Goal: Task Accomplishment & Management: Manage account settings

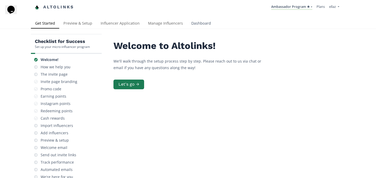
click at [199, 28] on link "Dashboard" at bounding box center [201, 24] width 28 height 10
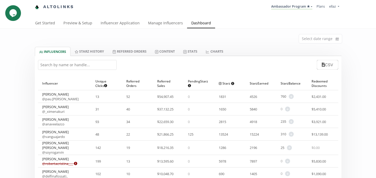
scroll to position [3, 0]
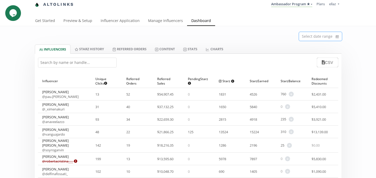
click at [313, 39] on input at bounding box center [320, 36] width 43 height 9
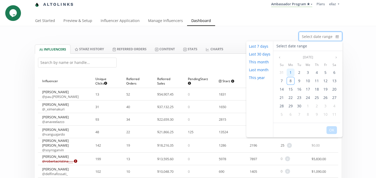
click at [293, 72] on div "1" at bounding box center [291, 73] width 8 height 8
click at [281, 80] on span "7" at bounding box center [282, 80] width 2 height 5
click at [331, 131] on button "OK" at bounding box center [332, 130] width 10 height 8
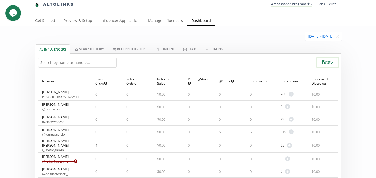
click at [326, 64] on button "CSV" at bounding box center [327, 62] width 23 height 11
click at [198, 50] on link "Stats" at bounding box center [190, 49] width 23 height 9
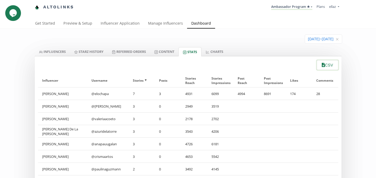
click at [327, 68] on button "CSV" at bounding box center [327, 65] width 23 height 11
click at [338, 40] on icon "close" at bounding box center [337, 39] width 2 height 2
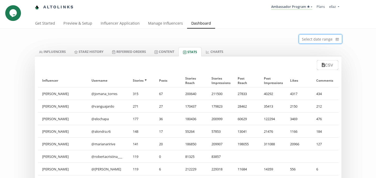
click at [313, 39] on input at bounding box center [320, 39] width 43 height 9
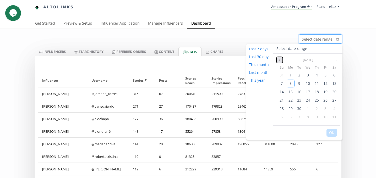
click at [279, 61] on icon "angle left" at bounding box center [279, 59] width 3 height 3
click at [283, 84] on div "8" at bounding box center [282, 84] width 8 height 8
click at [335, 60] on icon "angle right" at bounding box center [336, 59] width 3 height 3
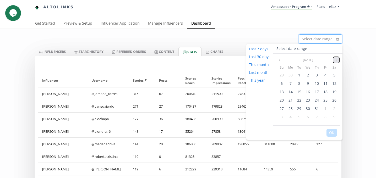
click at [335, 60] on icon "angle right" at bounding box center [336, 59] width 3 height 3
click at [291, 84] on span "8" at bounding box center [291, 83] width 2 height 5
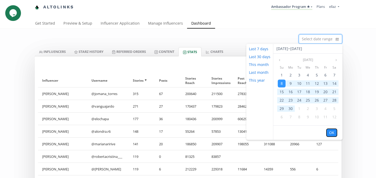
click at [331, 133] on button "OK" at bounding box center [332, 133] width 10 height 8
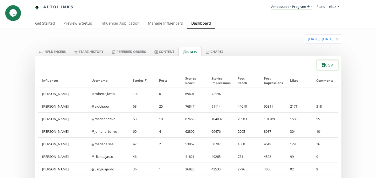
click at [323, 64] on icon "button" at bounding box center [323, 65] width 3 height 4
click at [53, 55] on link "INFLUENCERS" at bounding box center [52, 51] width 35 height 9
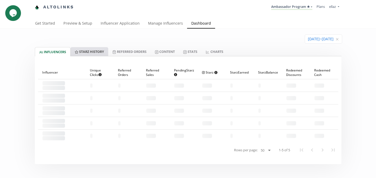
click at [96, 51] on link "Starz HISTORY" at bounding box center [90, 51] width 38 height 9
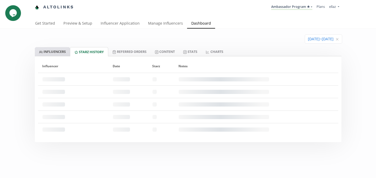
click at [53, 47] on link "INFLUENCERS" at bounding box center [52, 51] width 35 height 9
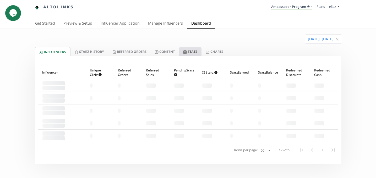
click at [195, 53] on link "Stats" at bounding box center [190, 51] width 23 height 9
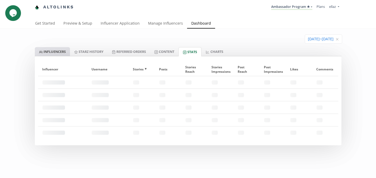
click at [62, 50] on link "INFLUENCERS" at bounding box center [52, 51] width 35 height 9
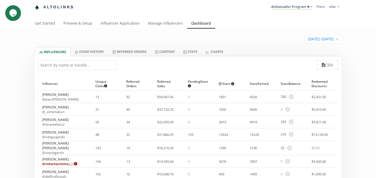
click at [47, 51] on link "INFLUENCERS" at bounding box center [53, 51] width 36 height 9
click at [312, 36] on input at bounding box center [323, 39] width 37 height 9
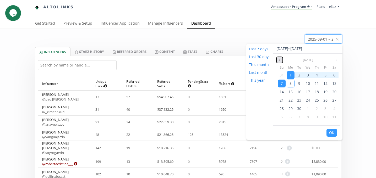
click at [278, 60] on icon "angle left" at bounding box center [279, 59] width 3 height 3
click at [282, 83] on div "8" at bounding box center [282, 84] width 8 height 8
click at [336, 58] on icon "angle right" at bounding box center [336, 59] width 3 height 3
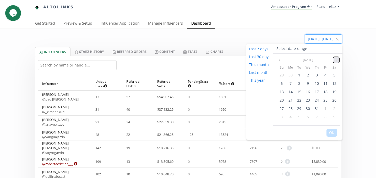
click at [336, 58] on icon "angle right" at bounding box center [336, 59] width 3 height 3
click at [291, 83] on div "8" at bounding box center [291, 84] width 8 height 8
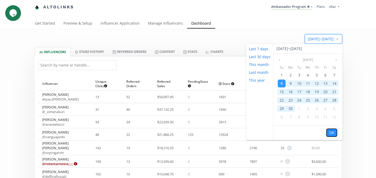
click at [332, 132] on button "OK" at bounding box center [332, 133] width 10 height 8
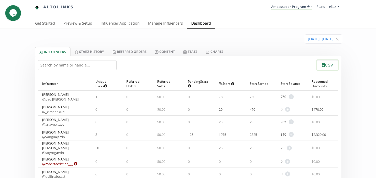
click at [321, 69] on button "CSV" at bounding box center [327, 65] width 23 height 11
click at [305, 10] on link "Ambassador Program ★" at bounding box center [291, 7] width 41 height 6
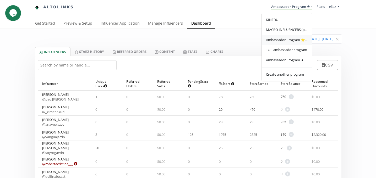
click at [295, 37] on span "Ambassador Program ⭐️⭐️" at bounding box center [287, 39] width 42 height 5
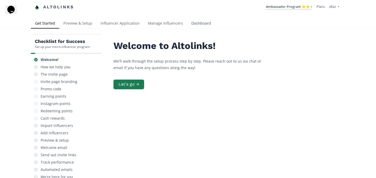
click at [200, 27] on link "Dashboard" at bounding box center [201, 24] width 28 height 10
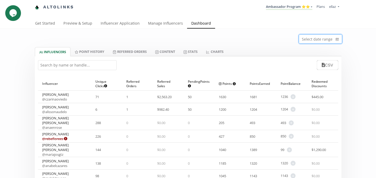
click at [325, 36] on input at bounding box center [320, 39] width 43 height 9
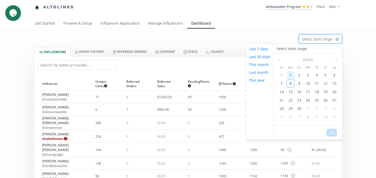
click at [292, 74] on div "1" at bounding box center [291, 75] width 8 height 8
click at [282, 85] on span "7" at bounding box center [282, 83] width 2 height 5
click at [332, 134] on button "OK" at bounding box center [332, 133] width 10 height 8
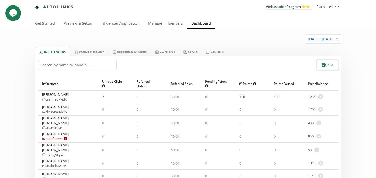
click at [322, 66] on icon "button" at bounding box center [323, 65] width 3 height 4
click at [194, 56] on link "Stats" at bounding box center [190, 51] width 23 height 9
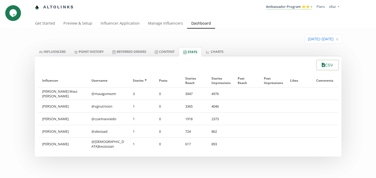
click at [324, 64] on button "CSV" at bounding box center [327, 65] width 23 height 11
click at [312, 40] on input at bounding box center [323, 39] width 37 height 9
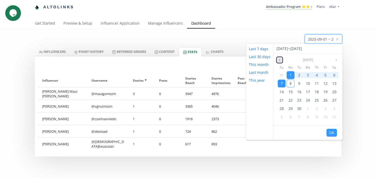
click at [279, 61] on icon "angle left" at bounding box center [279, 59] width 3 height 3
click at [284, 83] on div "8" at bounding box center [282, 84] width 8 height 8
click at [335, 59] on icon "angle right" at bounding box center [336, 59] width 3 height 3
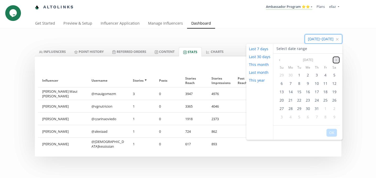
click at [335, 59] on icon "angle right" at bounding box center [336, 59] width 3 height 3
click at [291, 84] on div "8" at bounding box center [291, 84] width 8 height 8
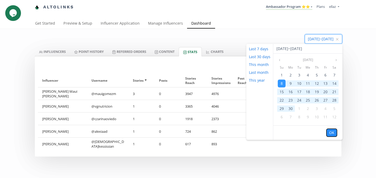
click at [333, 134] on button "OK" at bounding box center [332, 133] width 10 height 8
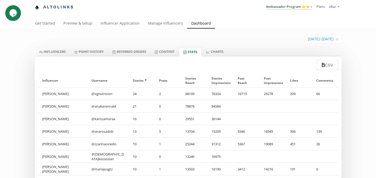
click at [329, 70] on div "CSV" at bounding box center [188, 63] width 307 height 14
click at [328, 66] on button "CSV" at bounding box center [327, 65] width 23 height 11
click at [57, 54] on link "INFLUENCERS" at bounding box center [52, 51] width 35 height 9
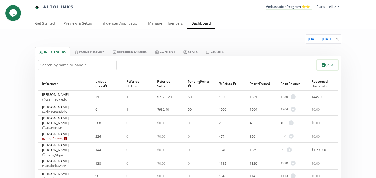
click at [327, 62] on button "CSV" at bounding box center [327, 65] width 23 height 11
click at [336, 37] on span "Clear" at bounding box center [337, 39] width 3 height 5
click at [308, 40] on input at bounding box center [320, 39] width 43 height 9
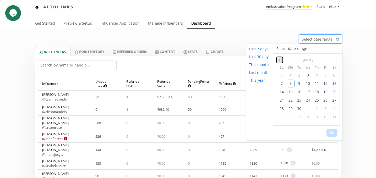
click at [279, 58] on icon "angle left" at bounding box center [279, 59] width 3 height 3
click at [282, 84] on div "8" at bounding box center [282, 84] width 8 height 8
click at [332, 62] on div "Jun 2025" at bounding box center [308, 60] width 63 height 6
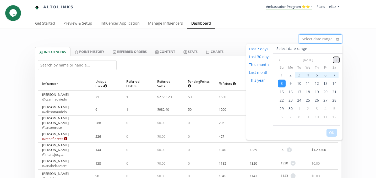
click at [338, 60] on button "Next month" at bounding box center [336, 60] width 6 height 6
click at [288, 83] on div "8" at bounding box center [291, 84] width 8 height 8
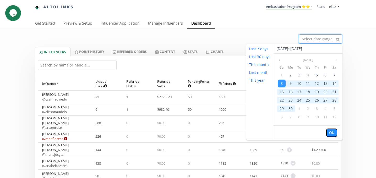
click at [330, 132] on button "OK" at bounding box center [332, 133] width 10 height 8
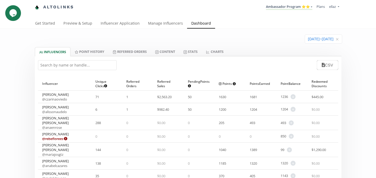
click at [289, 11] on li "Ambassador Program ⭐️⭐️ KINEDU MACRO INFLUENCERS (prog ventas) Ambassador Progr…" at bounding box center [289, 7] width 51 height 10
click at [287, 7] on link "Ambassador Program ⭐️⭐️" at bounding box center [289, 7] width 46 height 6
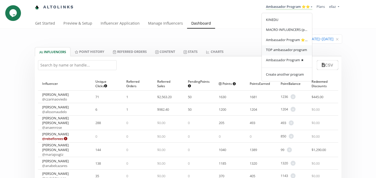
click at [292, 52] on span "TOP ambassador program" at bounding box center [286, 49] width 41 height 5
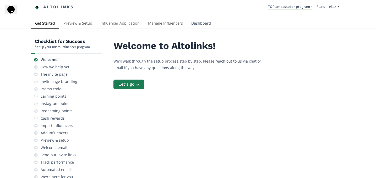
click at [202, 22] on link "Dashboard" at bounding box center [201, 24] width 28 height 10
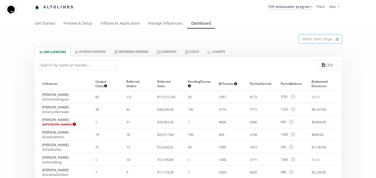
click at [311, 41] on input at bounding box center [320, 39] width 43 height 9
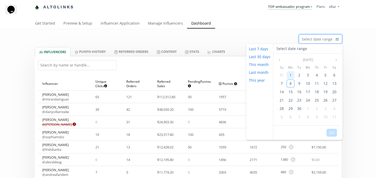
click at [291, 75] on span "1" at bounding box center [291, 75] width 2 height 5
click at [279, 88] on div "7" at bounding box center [281, 83] width 9 height 8
click at [280, 86] on div "7" at bounding box center [282, 84] width 8 height 8
click at [330, 135] on button "OK" at bounding box center [332, 133] width 10 height 8
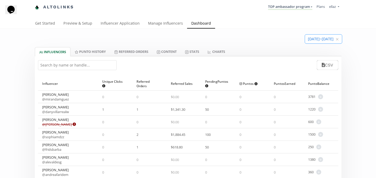
click at [313, 44] on input at bounding box center [323, 39] width 37 height 9
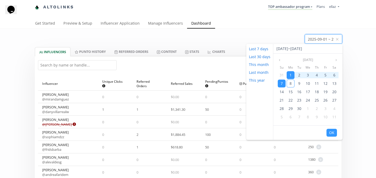
click at [235, 61] on div "CSV" at bounding box center [188, 65] width 307 height 18
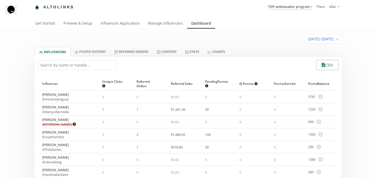
click at [322, 67] on icon "button" at bounding box center [323, 65] width 3 height 4
click at [197, 54] on link "Stats" at bounding box center [192, 51] width 23 height 9
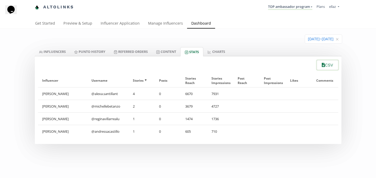
click at [327, 66] on button "CSV" at bounding box center [327, 65] width 23 height 11
click at [305, 41] on input at bounding box center [323, 39] width 37 height 9
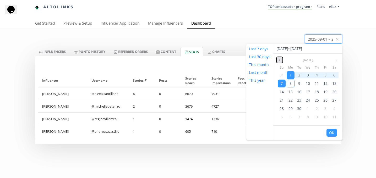
click at [280, 59] on icon "angle left" at bounding box center [279, 60] width 1 height 2
click at [282, 82] on span "8" at bounding box center [282, 83] width 2 height 5
click at [337, 58] on icon "angle right" at bounding box center [336, 59] width 3 height 3
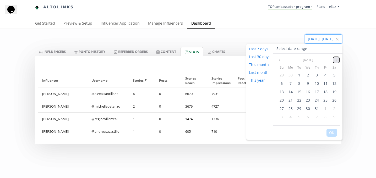
click at [337, 58] on icon "angle right" at bounding box center [336, 59] width 3 height 3
click at [291, 85] on div "8" at bounding box center [291, 84] width 8 height 8
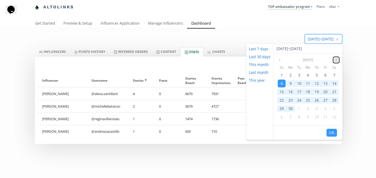
click at [337, 59] on icon "angle right" at bounding box center [336, 59] width 3 height 3
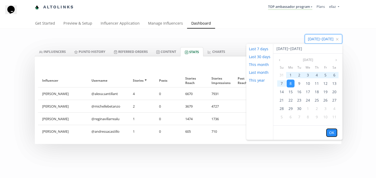
click at [332, 131] on button "OK" at bounding box center [332, 133] width 10 height 8
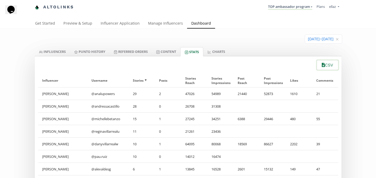
click at [332, 63] on button "CSV" at bounding box center [327, 65] width 23 height 11
click at [49, 50] on link "INFLUENCERS" at bounding box center [52, 51] width 35 height 9
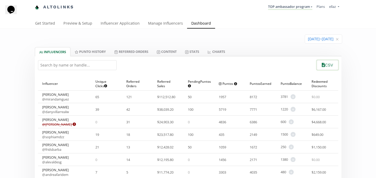
click at [329, 69] on button "CSV" at bounding box center [327, 65] width 23 height 11
click at [142, 50] on link "Referred Orders" at bounding box center [131, 51] width 42 height 9
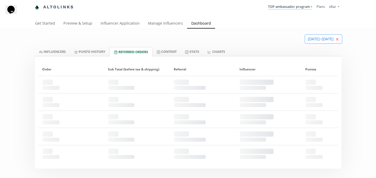
click at [337, 39] on icon "close" at bounding box center [337, 39] width 3 height 3
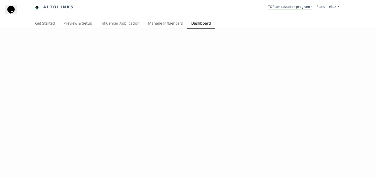
click at [320, 41] on div at bounding box center [188, 118] width 376 height 178
click at [173, 24] on link "Manage Influencers" at bounding box center [165, 24] width 43 height 10
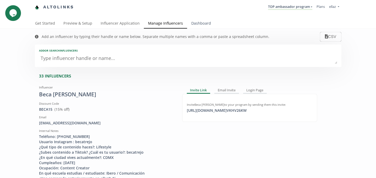
click at [202, 22] on link "Dashboard" at bounding box center [201, 24] width 28 height 10
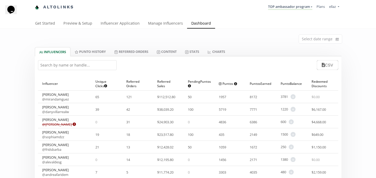
click at [123, 60] on div "CSV" at bounding box center [188, 65] width 307 height 18
click at [127, 51] on link "Referred Orders" at bounding box center [131, 51] width 42 height 9
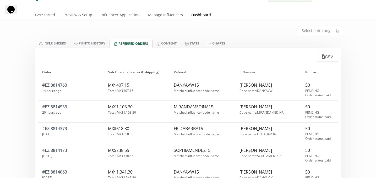
scroll to position [11, 0]
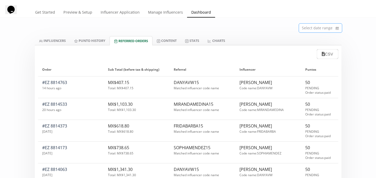
click at [328, 29] on input at bounding box center [320, 28] width 43 height 9
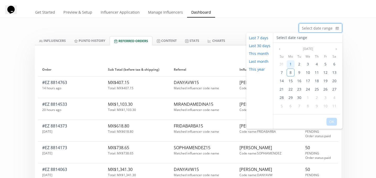
click at [291, 62] on div "1" at bounding box center [291, 64] width 8 height 8
click at [282, 77] on div "14" at bounding box center [281, 81] width 9 height 8
click at [282, 76] on div "7" at bounding box center [282, 73] width 8 height 8
click at [333, 122] on button "OK" at bounding box center [332, 122] width 10 height 8
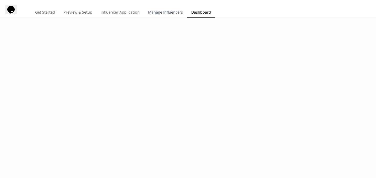
click at [172, 14] on link "Manage Influencers" at bounding box center [165, 13] width 43 height 10
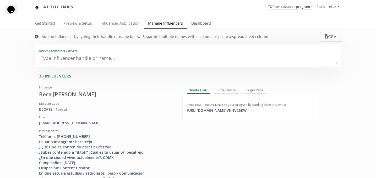
click at [203, 19] on link "Dashboard" at bounding box center [201, 24] width 28 height 10
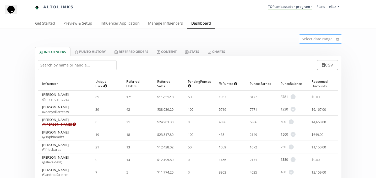
click at [316, 42] on input at bounding box center [320, 39] width 43 height 9
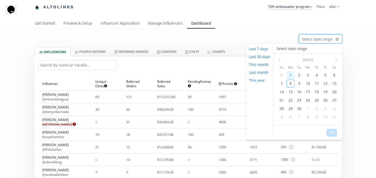
click at [292, 76] on div "1" at bounding box center [291, 75] width 8 height 8
click at [290, 84] on span "8" at bounding box center [291, 83] width 2 height 5
click at [284, 85] on div "7" at bounding box center [282, 84] width 8 height 8
click at [292, 75] on div "1" at bounding box center [291, 75] width 8 height 8
click at [328, 134] on button "OK" at bounding box center [332, 133] width 10 height 8
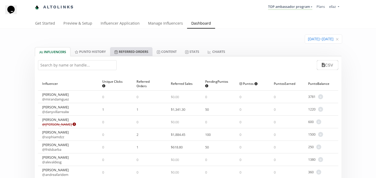
click at [136, 53] on link "Referred Orders" at bounding box center [131, 51] width 42 height 9
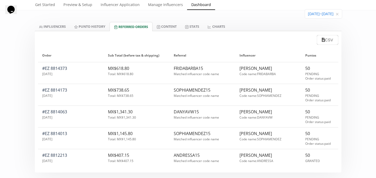
scroll to position [26, 0]
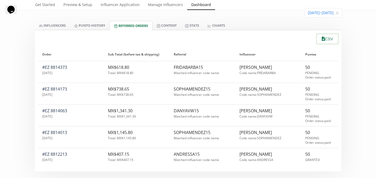
click at [333, 41] on button "CSV" at bounding box center [327, 38] width 23 height 11
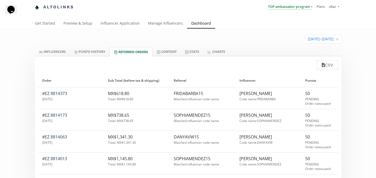
click at [293, 7] on link "TOP ambassador program" at bounding box center [290, 7] width 44 height 6
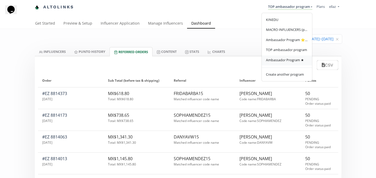
click at [290, 62] on span "Ambassador Program ★" at bounding box center [285, 60] width 38 height 5
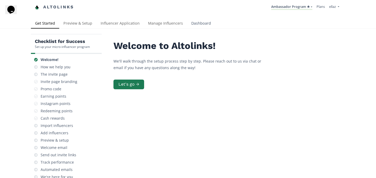
click at [207, 21] on link "Dashboard" at bounding box center [201, 24] width 28 height 10
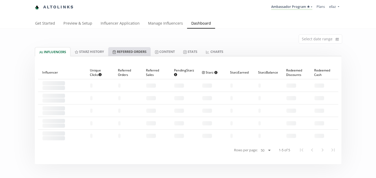
click at [142, 49] on link "Referred Orders" at bounding box center [129, 51] width 42 height 9
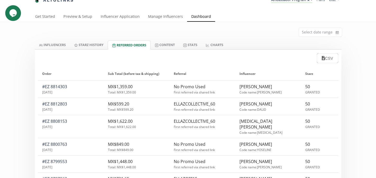
scroll to position [7, 0]
click at [55, 104] on link "#EZ 8812803" at bounding box center [54, 104] width 25 height 6
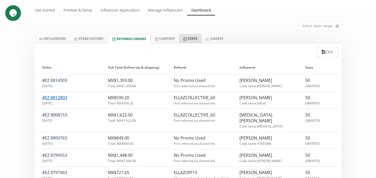
scroll to position [14, 0]
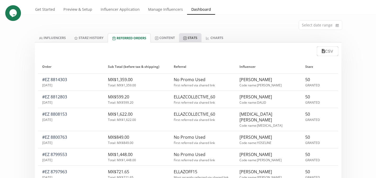
click at [182, 39] on link "Stats" at bounding box center [190, 37] width 23 height 9
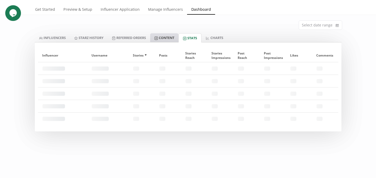
click at [176, 39] on link "Content" at bounding box center [164, 37] width 28 height 9
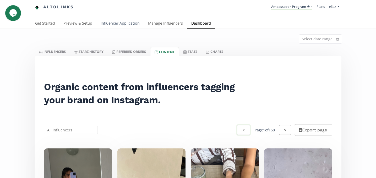
click at [101, 19] on link "Influencer Application" at bounding box center [119, 24] width 47 height 10
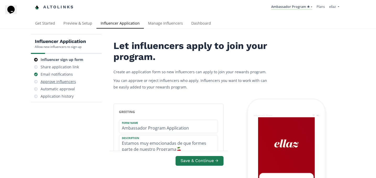
click at [44, 83] on div "Approve influencers" at bounding box center [58, 81] width 35 height 5
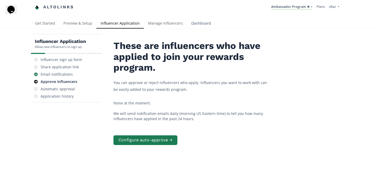
click at [202, 24] on link "Dashboard" at bounding box center [201, 24] width 28 height 10
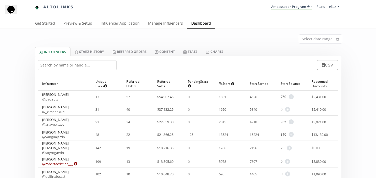
click at [70, 68] on input "text" at bounding box center [77, 65] width 79 height 10
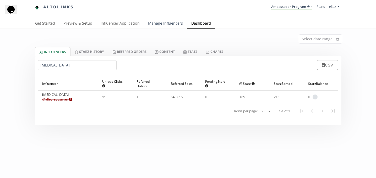
type input "[MEDICAL_DATA]"
click at [158, 22] on link "Manage Influencers" at bounding box center [165, 24] width 43 height 10
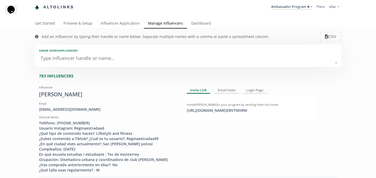
click at [64, 60] on textarea at bounding box center [188, 58] width 298 height 10
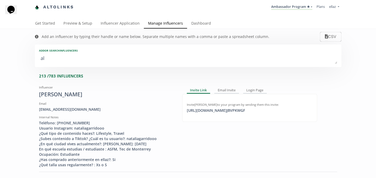
type textarea "all"
type input "all"
type input "ALL"
type textarea "alle"
type input "alle"
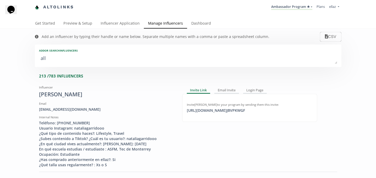
type input "ALLE"
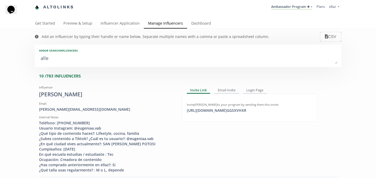
type textarea "alleg"
type input "alleg"
type input "ALLEG"
type textarea "allegr"
type input "allegr"
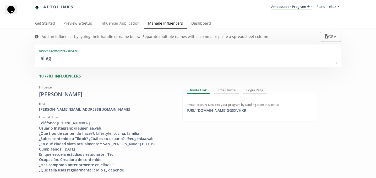
type input "ALLEGR"
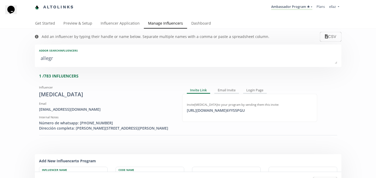
type textarea "allegra"
type input "allegra"
type input "ALLEGRA"
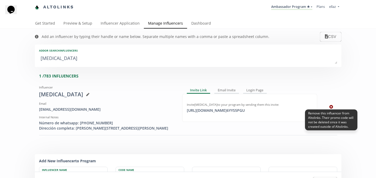
type textarea "allegra"
click at [332, 105] on link at bounding box center [332, 107] width 4 height 5
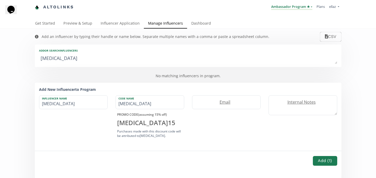
click at [286, 8] on link "Ambassador Program ★" at bounding box center [291, 7] width 41 height 6
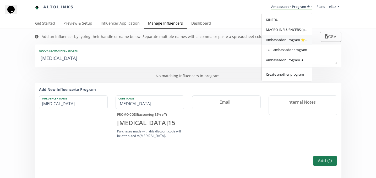
click at [288, 44] on link "Ambassador Program ⭐️⭐️" at bounding box center [287, 40] width 50 height 10
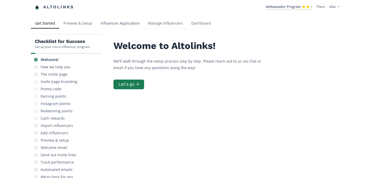
click at [106, 24] on link "Influencer Application" at bounding box center [119, 24] width 47 height 10
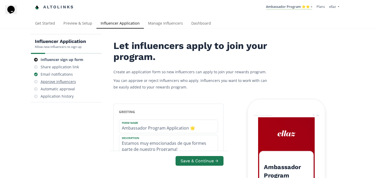
click at [69, 83] on div "Approve influencers" at bounding box center [58, 81] width 35 height 5
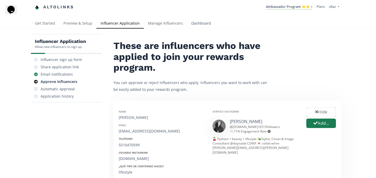
click at [208, 23] on link "Dashboard" at bounding box center [201, 24] width 28 height 10
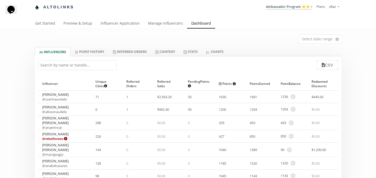
click at [65, 67] on input "text" at bounding box center [77, 65] width 79 height 10
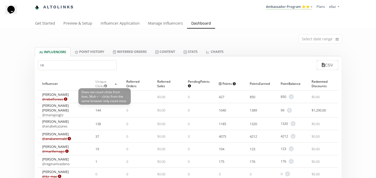
type input "r"
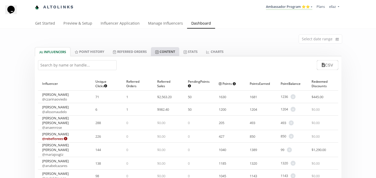
click at [165, 52] on link "Content" at bounding box center [165, 51] width 28 height 9
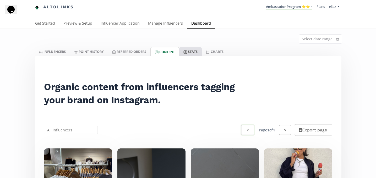
click at [191, 54] on link "Stats" at bounding box center [190, 51] width 23 height 9
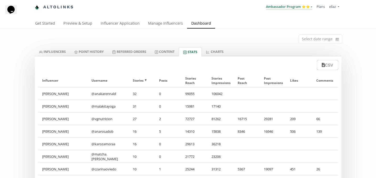
click at [298, 6] on link "Ambassador Program ⭐️⭐️" at bounding box center [289, 7] width 46 height 6
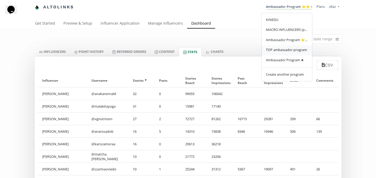
click at [283, 51] on span "TOP ambassador program" at bounding box center [286, 49] width 41 height 5
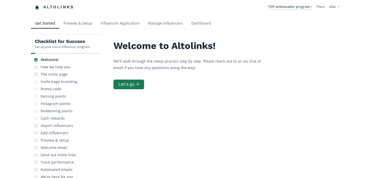
click at [122, 23] on link "Influencer Application" at bounding box center [119, 24] width 47 height 10
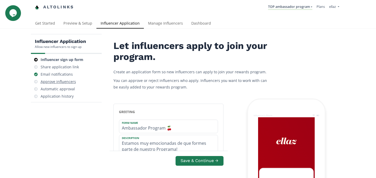
click at [55, 82] on div "Approve influencers" at bounding box center [58, 81] width 35 height 5
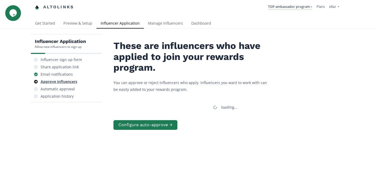
scroll to position [21, 0]
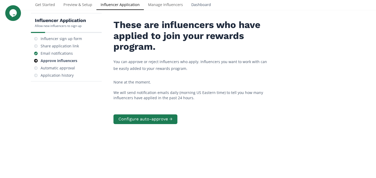
click at [201, 8] on link "Dashboard" at bounding box center [201, 5] width 28 height 10
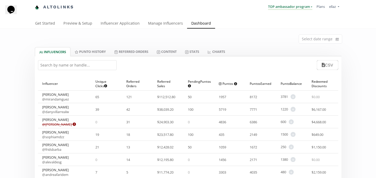
click at [277, 7] on link "TOP ambassador program" at bounding box center [290, 7] width 44 height 6
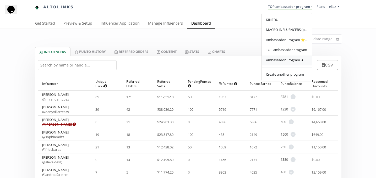
click at [281, 59] on span "Ambassador Program ★" at bounding box center [285, 60] width 38 height 5
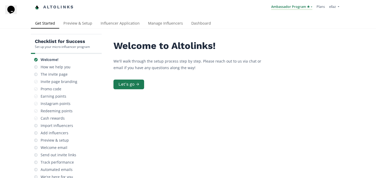
click at [287, 4] on link "Ambassador Program ★" at bounding box center [291, 7] width 41 height 6
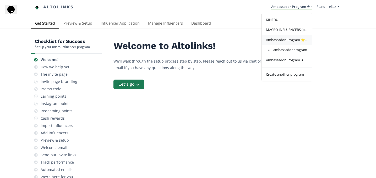
click at [293, 41] on span "Ambassador Program ⭐️⭐️" at bounding box center [287, 39] width 42 height 5
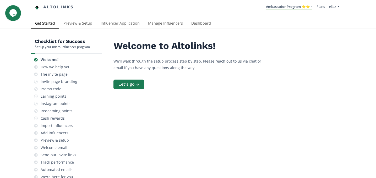
click at [114, 31] on div "Checklist for Success Set up your micro-influencer program Welcome! How we help…" at bounding box center [188, 129] width 376 height 200
click at [113, 25] on link "Influencer Application" at bounding box center [119, 24] width 47 height 10
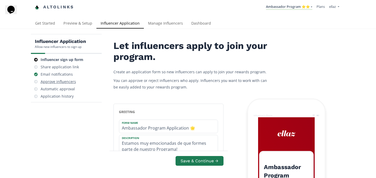
click at [55, 83] on div "Approve influencers" at bounding box center [58, 81] width 35 height 5
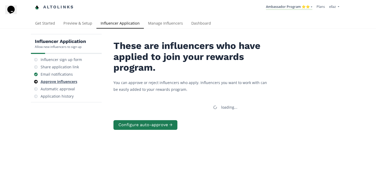
scroll to position [21, 0]
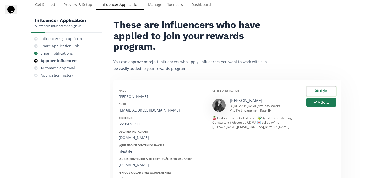
click at [317, 88] on button "Hide" at bounding box center [321, 91] width 31 height 11
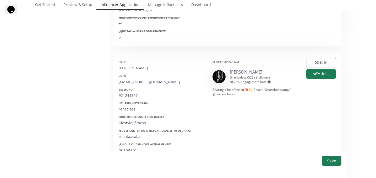
scroll to position [239, 0]
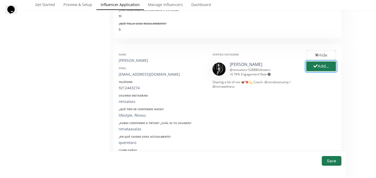
click at [316, 68] on icon "button" at bounding box center [316, 66] width 4 height 4
click at [132, 58] on div "Renata Salas" at bounding box center [162, 60] width 86 height 5
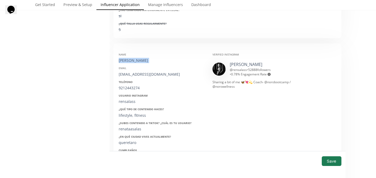
click at [132, 58] on div "Renata Salas" at bounding box center [162, 60] width 86 height 5
copy div "Renata Salas"
click at [137, 74] on div "rssalas001@gmail.com" at bounding box center [162, 74] width 86 height 5
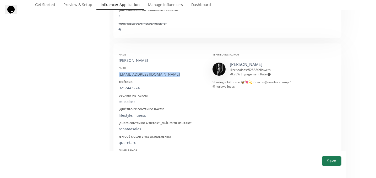
copy div "rssalas001@gmail.com"
click at [131, 88] on div "9212443274" at bounding box center [162, 87] width 86 height 5
copy div "9212443274"
click at [126, 104] on div "rensalass" at bounding box center [162, 101] width 86 height 5
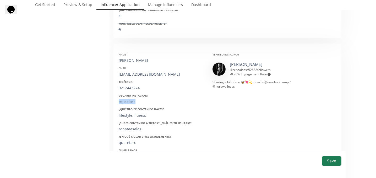
click at [126, 104] on div "rensalass" at bounding box center [162, 101] width 86 height 5
copy div "rensalass"
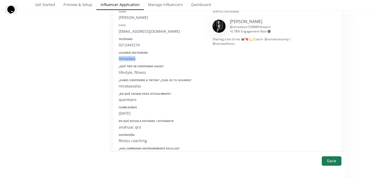
scroll to position [285, 0]
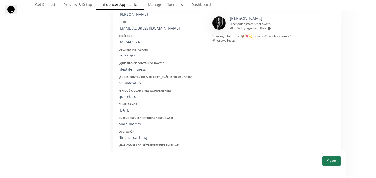
click at [132, 109] on div "18/12/2001" at bounding box center [162, 110] width 86 height 5
copy div "18/12/2001"
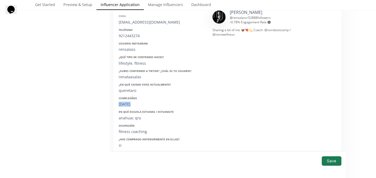
scroll to position [295, 0]
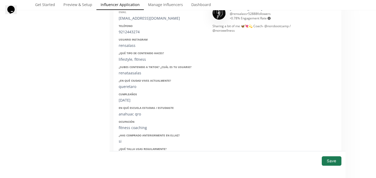
click at [126, 89] on div "Name Renata Salas Email rssalas001@gmail.com Teléfono 9212443274 Usuario Instag…" at bounding box center [162, 76] width 94 height 166
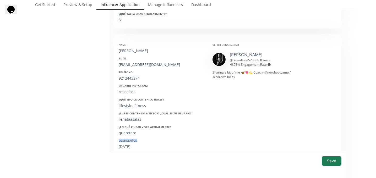
scroll to position [244, 0]
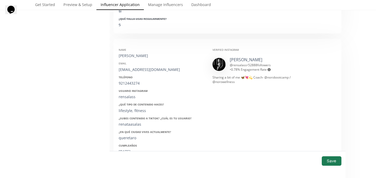
click at [124, 55] on div "Renata Salas" at bounding box center [162, 55] width 86 height 5
copy div "Renata Salas"
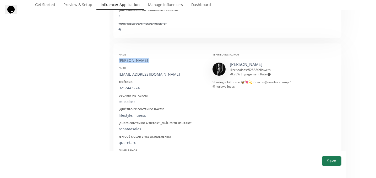
scroll to position [255, 0]
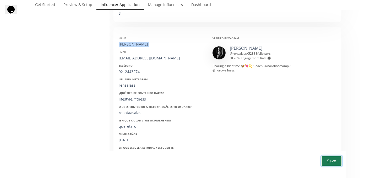
click at [331, 162] on button "Save" at bounding box center [331, 160] width 21 height 11
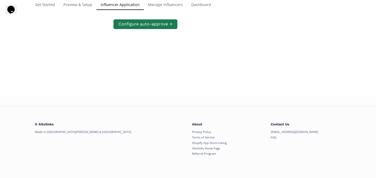
scroll to position [101, 0]
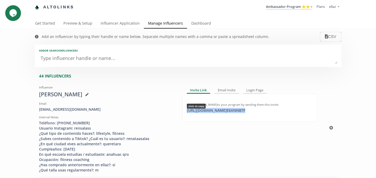
click at [238, 111] on div "https://app.altolinks.com/invite/ E6XNNB7F click to copy" at bounding box center [216, 110] width 65 height 5
click at [197, 28] on link "Dashboard" at bounding box center [201, 24] width 28 height 10
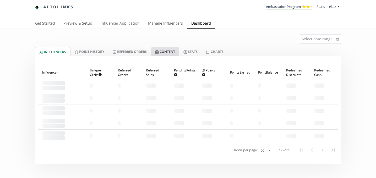
click at [159, 52] on icon at bounding box center [157, 52] width 4 height 4
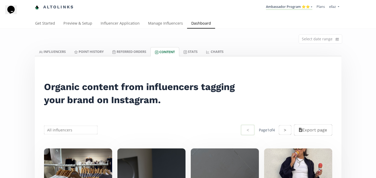
scroll to position [78, 0]
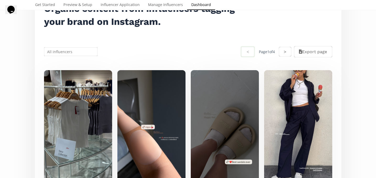
click at [79, 52] on input "text" at bounding box center [70, 52] width 55 height 10
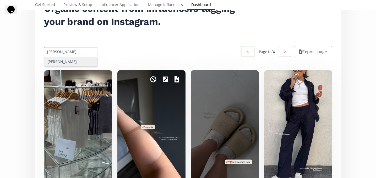
scroll to position [0, 0]
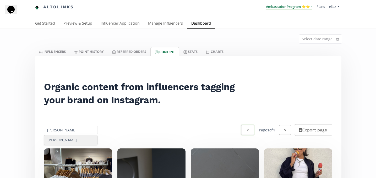
type input "[PERSON_NAME]"
click at [279, 6] on link "Ambassador Program ⭐️⭐️" at bounding box center [289, 7] width 46 height 6
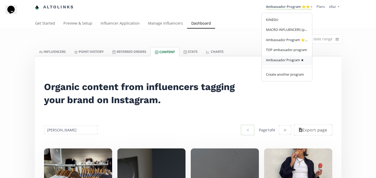
click at [289, 63] on link "Ambassador Program ★" at bounding box center [287, 61] width 50 height 10
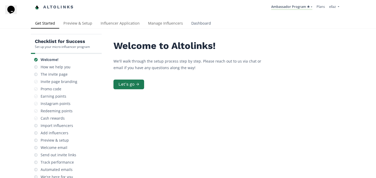
click at [199, 23] on link "Dashboard" at bounding box center [201, 24] width 28 height 10
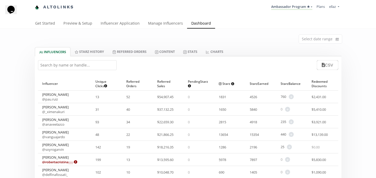
click at [78, 63] on input "text" at bounding box center [77, 65] width 79 height 10
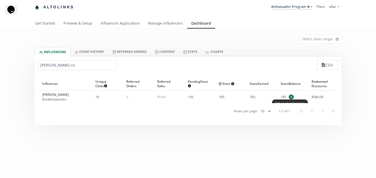
type input "[PERSON_NAME] co"
click at [291, 96] on span "+" at bounding box center [291, 97] width 5 height 5
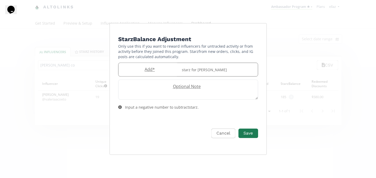
click at [152, 74] on input "Edit Program" at bounding box center [149, 69] width 60 height 13
type input "50"
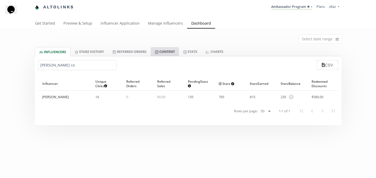
click at [178, 53] on link "Content" at bounding box center [165, 51] width 28 height 9
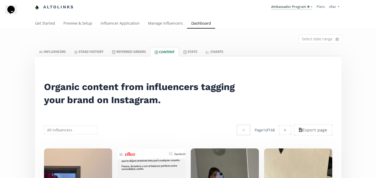
click at [67, 133] on input "text" at bounding box center [70, 130] width 55 height 10
click at [74, 138] on div "Valeria Coeto Barroso" at bounding box center [70, 140] width 53 height 9
type input "Valeria Coeto Barroso"
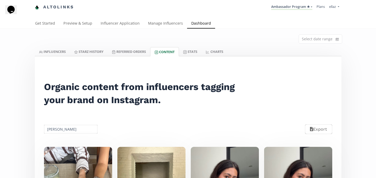
click at [159, 33] on div "Select date range" at bounding box center [188, 38] width 315 height 18
click at [158, 24] on link "Manage Influencers" at bounding box center [165, 24] width 43 height 10
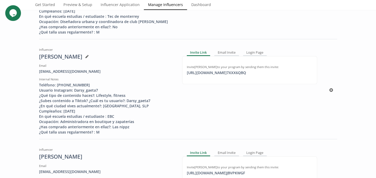
scroll to position [142, 0]
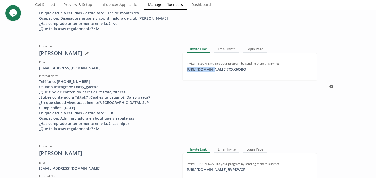
click at [209, 70] on div "https://app.altolinks.com/invite/ 7XXX6QBQ click to copy" at bounding box center [217, 69] width 66 height 5
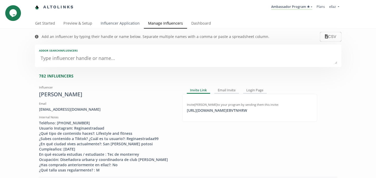
click at [111, 21] on link "Influencer Application" at bounding box center [119, 24] width 47 height 10
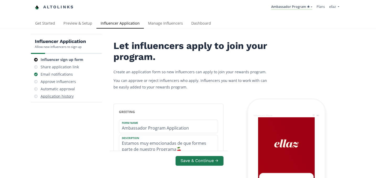
click at [58, 88] on div "Automatic approval" at bounding box center [58, 89] width 34 height 5
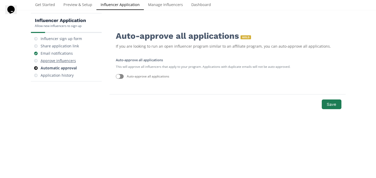
click at [60, 60] on div "Approve influencers" at bounding box center [58, 60] width 35 height 5
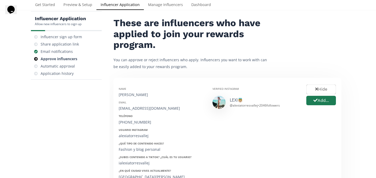
scroll to position [23, 0]
click at [236, 105] on div "@ alexiatorresvallej • 2046 followers" at bounding box center [255, 106] width 50 height 4
click at [236, 100] on link "LEXI👼🏼" at bounding box center [236, 101] width 13 height 6
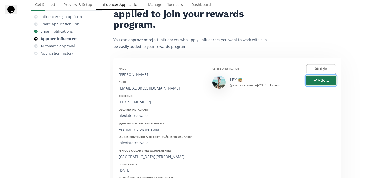
click at [324, 83] on button "Add..." at bounding box center [321, 80] width 31 height 11
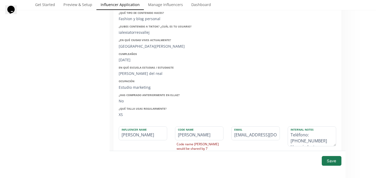
scroll to position [168, 0]
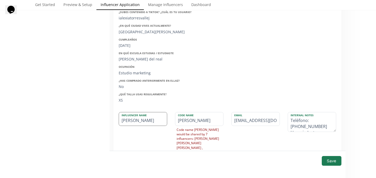
click at [147, 117] on label "Influencer Name" at bounding box center [140, 114] width 43 height 5
click at [129, 121] on input "[PERSON_NAME]" at bounding box center [143, 118] width 48 height 13
type input "[PERSON_NAME]"
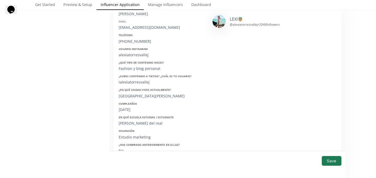
scroll to position [98, 0]
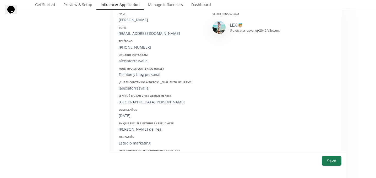
click at [132, 35] on div "[EMAIL_ADDRESS][DOMAIN_NAME]" at bounding box center [162, 33] width 86 height 5
copy div "[EMAIL_ADDRESS][DOMAIN_NAME]"
click at [129, 48] on div "+52 444 548 7009" at bounding box center [162, 47] width 86 height 5
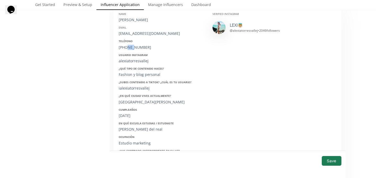
click at [129, 48] on div "+52 444 548 7009" at bounding box center [162, 47] width 86 height 5
copy div "52 444 548 700"
drag, startPoint x: 121, startPoint y: 47, endPoint x: 146, endPoint y: 47, distance: 24.4
click at [146, 47] on div "+52 444 548 7009" at bounding box center [162, 47] width 86 height 5
copy div "52 444 548 7009"
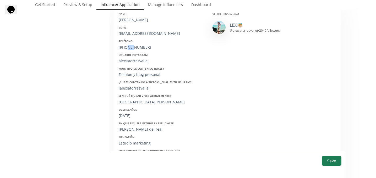
drag, startPoint x: 152, startPoint y: 47, endPoint x: 122, endPoint y: 46, distance: 29.9
click at [122, 46] on div "+52 444 548 7009" at bounding box center [162, 47] width 86 height 5
click at [132, 61] on div "alexiatorresvallej" at bounding box center [162, 60] width 86 height 5
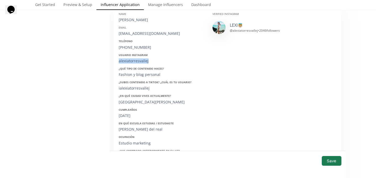
copy div "alexiatorresvallej"
click at [128, 117] on div "07/02/2002" at bounding box center [162, 115] width 86 height 5
copy div "07/02/2002"
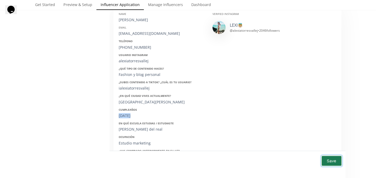
click at [329, 158] on button "Save" at bounding box center [331, 160] width 21 height 11
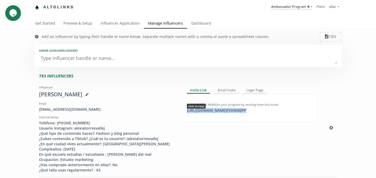
click at [221, 111] on div "[URL][DOMAIN_NAME] FVXW4QPP click to copy" at bounding box center [217, 110] width 66 height 5
click at [125, 20] on link "Influencer Application" at bounding box center [119, 24] width 47 height 10
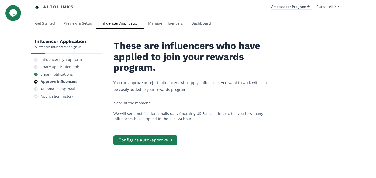
click at [196, 20] on link "Dashboard" at bounding box center [201, 24] width 28 height 10
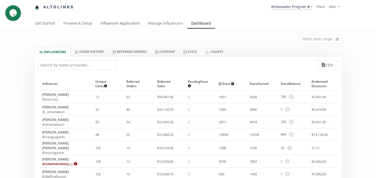
click at [121, 24] on link "Influencer Application" at bounding box center [119, 24] width 47 height 10
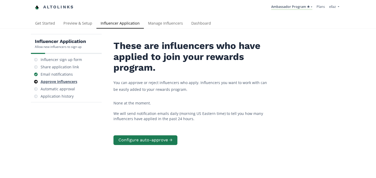
click at [68, 80] on div "Approve influencers" at bounding box center [59, 81] width 37 height 5
click at [198, 21] on link "Dashboard" at bounding box center [201, 24] width 28 height 10
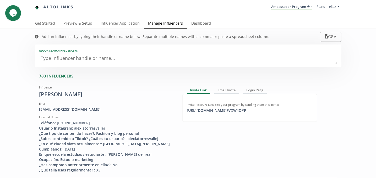
click at [120, 10] on div "Ambassador Program ★ [GEOGRAPHIC_DATA] MACRO INFLUENCERS (prog ventas) Ambassad…" at bounding box center [209, 7] width 263 height 10
click at [118, 21] on link "Influencer Application" at bounding box center [119, 24] width 47 height 10
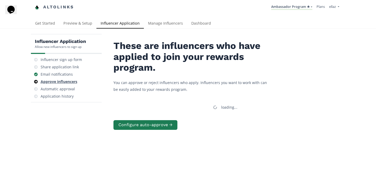
click at [62, 82] on div "Approve influencers" at bounding box center [59, 81] width 37 height 5
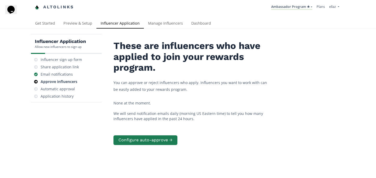
click at [160, 30] on div "Influencer Application Allow new influencers to sign up Influencer sign up form…" at bounding box center [188, 120] width 376 height 182
click at [155, 25] on link "Manage Influencers" at bounding box center [165, 24] width 43 height 10
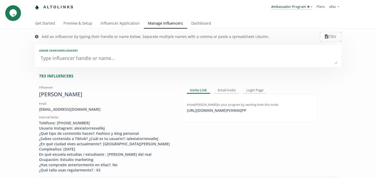
click at [72, 65] on div "Add or search INFLUENCERS" at bounding box center [188, 56] width 307 height 23
click at [66, 61] on textarea at bounding box center [188, 58] width 298 height 10
type textarea "bet"
type input "bet"
type input "BET"
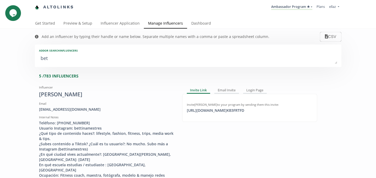
type textarea "beti"
type input "beti"
type input "BETI"
type textarea "betii"
type input "betii"
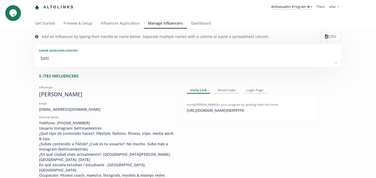
type input "BETII"
type textarea "betiin"
type input "betiin"
type input "BETIIN"
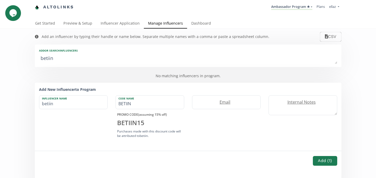
type textarea "betiina"
type input "betiina"
type input "BETIINA"
type textarea "betiin"
type input "betiin"
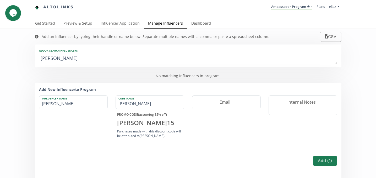
type input "BETIIN"
type textarea "betii"
type input "betii"
type input "BETII"
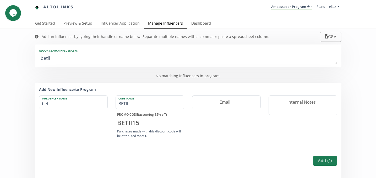
type textarea "beti"
type input "beti"
type input "BETI"
type textarea "bet"
type input "bet"
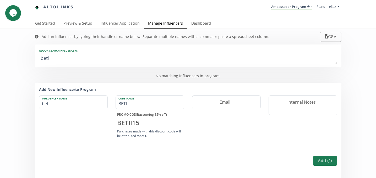
type input "BET"
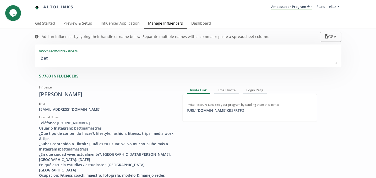
type textarea "bett"
type input "bett"
type input "BETT"
type textarea "betti"
type input "betti"
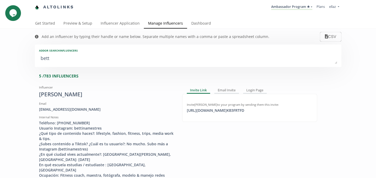
type input "BETTI"
type textarea "bettin"
type input "bettin"
type input "BETTIN"
type textarea "bettina"
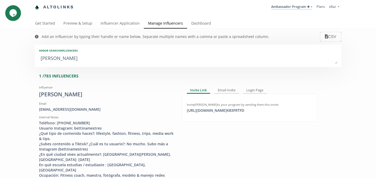
type input "bettina"
type input "BETTINA"
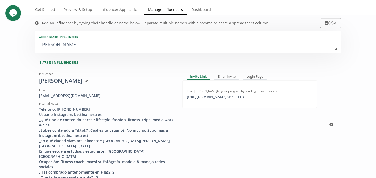
scroll to position [15, 0]
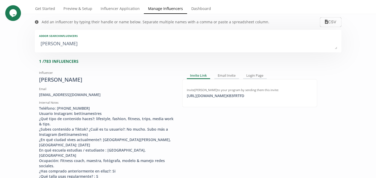
type textarea "bettina"
click at [131, 4] on link "Influencer Application" at bounding box center [119, 9] width 47 height 10
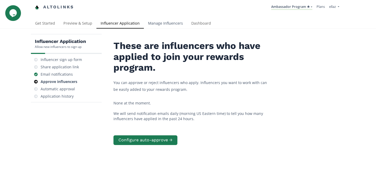
click at [165, 19] on link "Manage Influencers" at bounding box center [165, 24] width 43 height 10
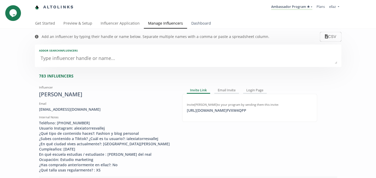
click at [202, 25] on link "Dashboard" at bounding box center [201, 24] width 28 height 10
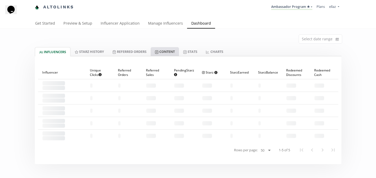
click at [179, 56] on link "Content" at bounding box center [165, 51] width 28 height 9
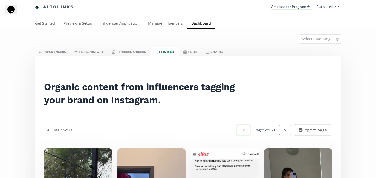
click at [123, 29] on div "Get Started Preview & Setup Influencer Application Manage Influencers Dashboard" at bounding box center [188, 24] width 376 height 10
click at [123, 25] on link "Influencer Application" at bounding box center [119, 24] width 47 height 10
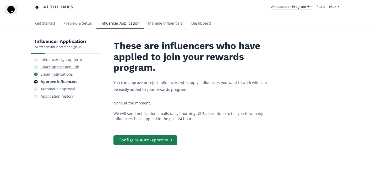
click at [67, 66] on div "Share application link" at bounding box center [60, 66] width 38 height 5
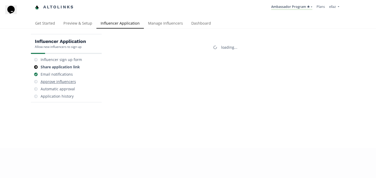
click at [65, 82] on div "Approve influencers" at bounding box center [58, 81] width 35 height 5
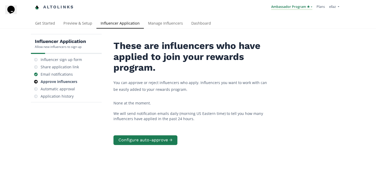
click at [297, 9] on link "Ambassador Program ★" at bounding box center [291, 7] width 41 height 6
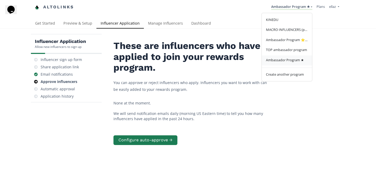
click at [283, 61] on span "Ambassador Program ★" at bounding box center [285, 60] width 38 height 5
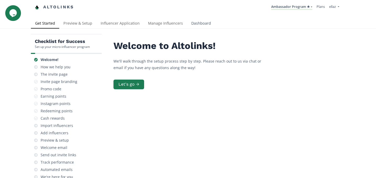
click at [201, 23] on link "Dashboard" at bounding box center [201, 24] width 28 height 10
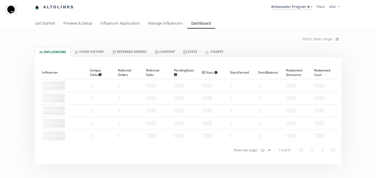
click at [288, 10] on li "Ambassador Program ★ KINEDU MACRO INFLUENCERS (prog ventas) Ambassador Program …" at bounding box center [291, 7] width 45 height 10
click at [289, 9] on link "Ambassador Program ★" at bounding box center [291, 7] width 41 height 6
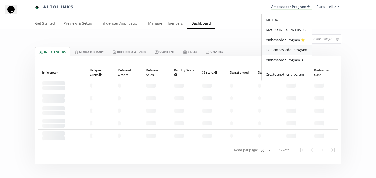
click at [283, 50] on span "TOP ambassador program" at bounding box center [286, 49] width 41 height 5
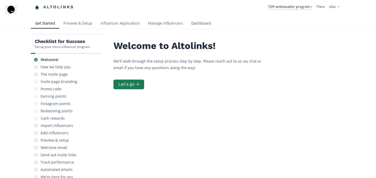
click at [195, 24] on link "Dashboard" at bounding box center [201, 24] width 28 height 10
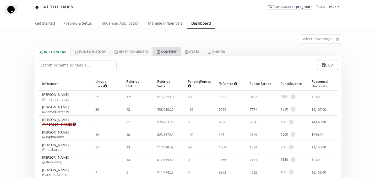
click at [177, 54] on link "Content" at bounding box center [167, 51] width 28 height 9
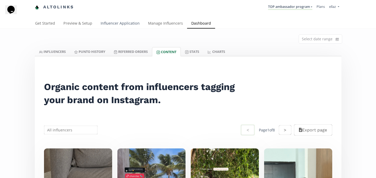
click at [122, 25] on link "Influencer Application" at bounding box center [119, 24] width 47 height 10
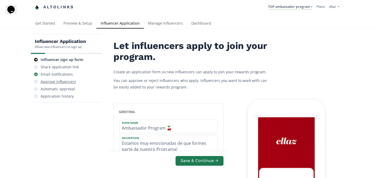
click at [70, 82] on div "Approve influencers" at bounding box center [58, 81] width 35 height 5
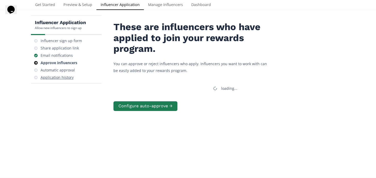
scroll to position [21, 0]
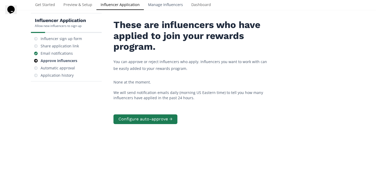
click at [178, 1] on link "Manage Influencers" at bounding box center [165, 5] width 43 height 10
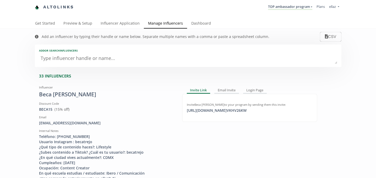
click at [130, 58] on textarea at bounding box center [188, 58] width 298 height 10
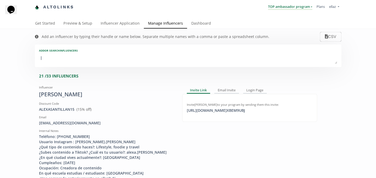
type textarea "l"
click at [278, 9] on link "TOP ambassador program" at bounding box center [290, 7] width 44 height 6
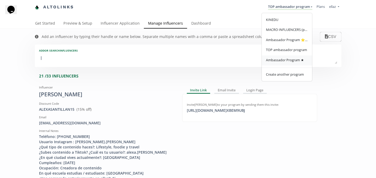
click at [286, 61] on span "Ambassador Program ★" at bounding box center [285, 60] width 38 height 5
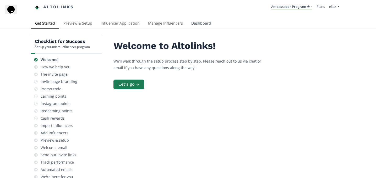
click at [195, 26] on link "Dashboard" at bounding box center [201, 24] width 28 height 10
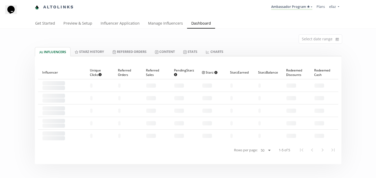
click at [144, 36] on div "Select date range" at bounding box center [188, 38] width 315 height 18
click at [150, 26] on link "Manage Influencers" at bounding box center [165, 24] width 43 height 10
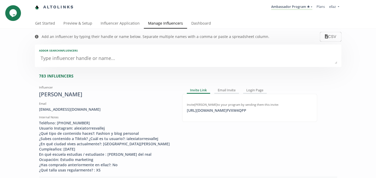
click at [85, 67] on div "Add or search INFLUENCERS" at bounding box center [188, 56] width 307 height 23
click at [82, 61] on textarea at bounding box center [188, 58] width 298 height 10
type textarea "li"
type input "li"
type input "LI"
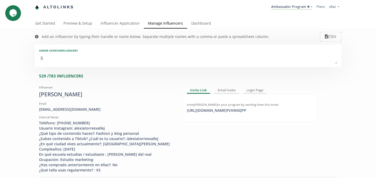
type textarea "lin"
type input "lin"
type input "LIN"
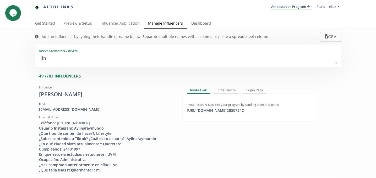
type textarea "lind"
type input "lind"
type input "LIND"
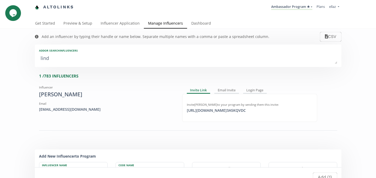
type textarea "linda"
type input "linda"
type input "LINDA"
type textarea "linda"
click at [191, 23] on link "Dashboard" at bounding box center [201, 24] width 28 height 10
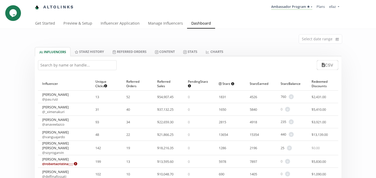
click at [77, 67] on input "text" at bounding box center [77, 65] width 79 height 10
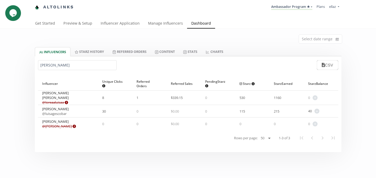
type input "[PERSON_NAME]"
click at [115, 27] on link "Influencer Application" at bounding box center [119, 24] width 47 height 10
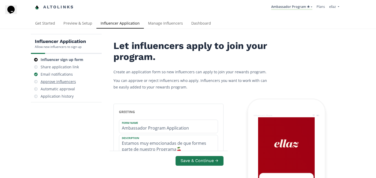
click at [64, 82] on div "Approve influencers" at bounding box center [58, 81] width 35 height 5
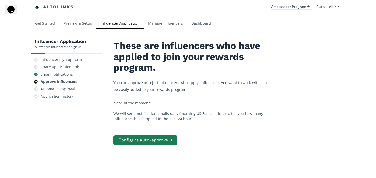
click at [207, 22] on link "Dashboard" at bounding box center [201, 24] width 28 height 10
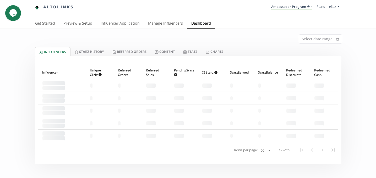
click at [173, 45] on div "Select date range" at bounding box center [188, 38] width 315 height 18
click at [171, 50] on link "Content" at bounding box center [165, 51] width 28 height 9
